Goal: Transaction & Acquisition: Purchase product/service

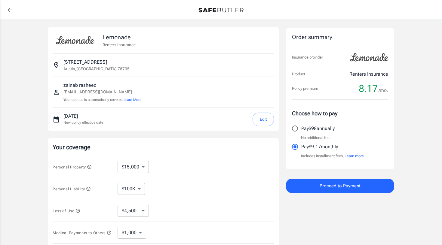
select select "15000"
select select "500"
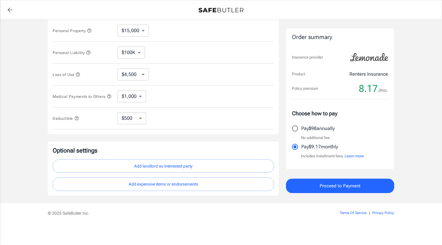
scroll to position [138, 0]
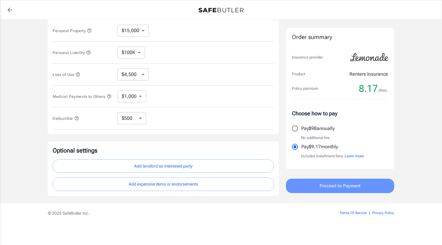
click at [325, 183] on span "Proceed to Payment" at bounding box center [339, 186] width 41 height 8
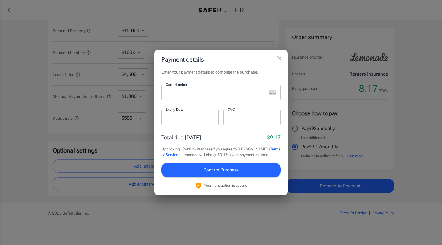
click at [230, 98] on div at bounding box center [213, 93] width 105 height 16
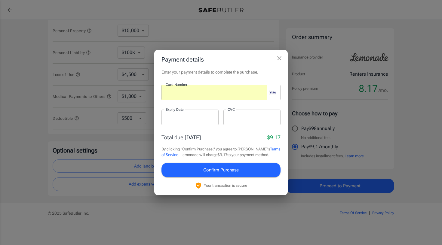
click at [202, 126] on p "​" at bounding box center [190, 129] width 49 height 6
click at [193, 96] on div at bounding box center [213, 93] width 105 height 16
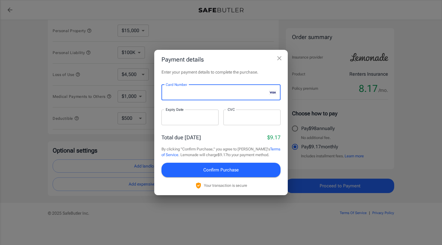
click at [170, 90] on div at bounding box center [213, 93] width 105 height 16
click at [178, 122] on div at bounding box center [189, 118] width 57 height 16
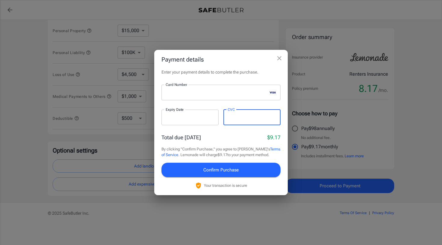
click at [220, 173] on span "Confirm Purchase" at bounding box center [220, 170] width 35 height 8
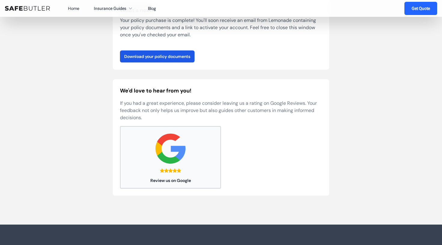
scroll to position [123, 0]
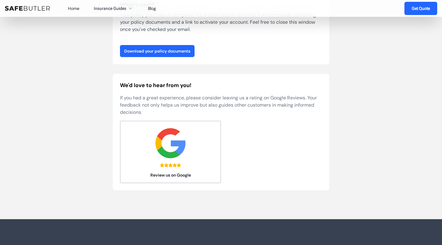
click at [169, 50] on link "Download your policy documents" at bounding box center [157, 51] width 75 height 12
